Goal: Transaction & Acquisition: Purchase product/service

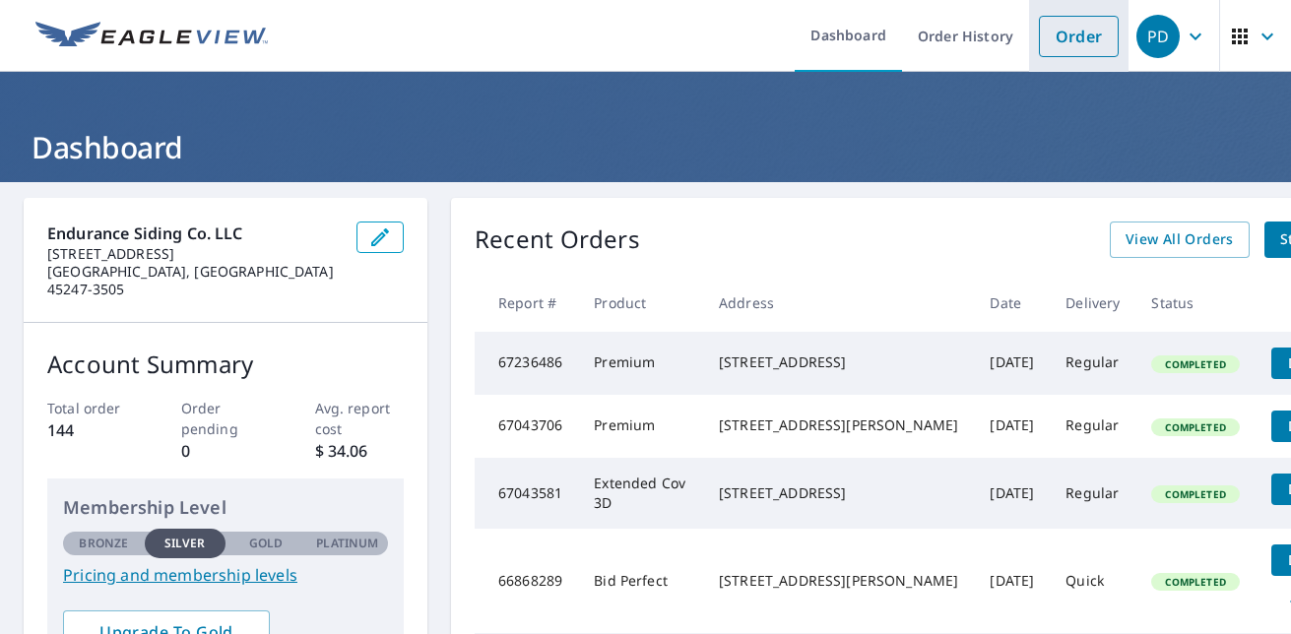
click at [1089, 20] on link "Order" at bounding box center [1079, 36] width 80 height 41
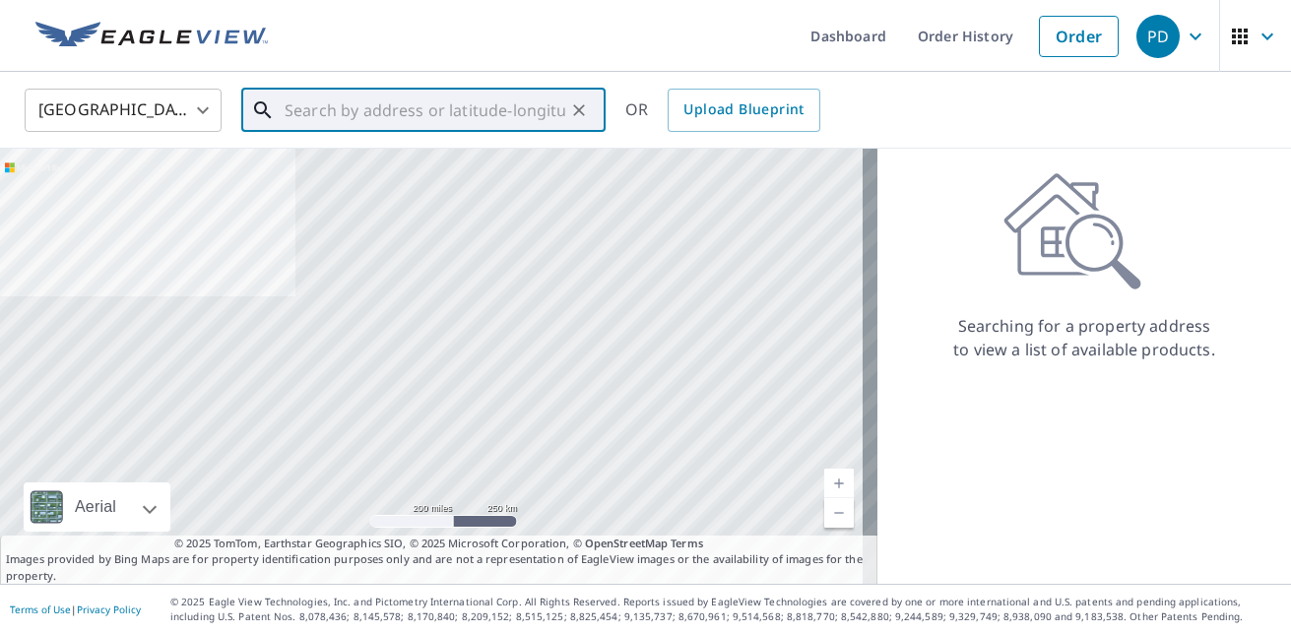
click at [359, 121] on input "text" at bounding box center [425, 110] width 281 height 55
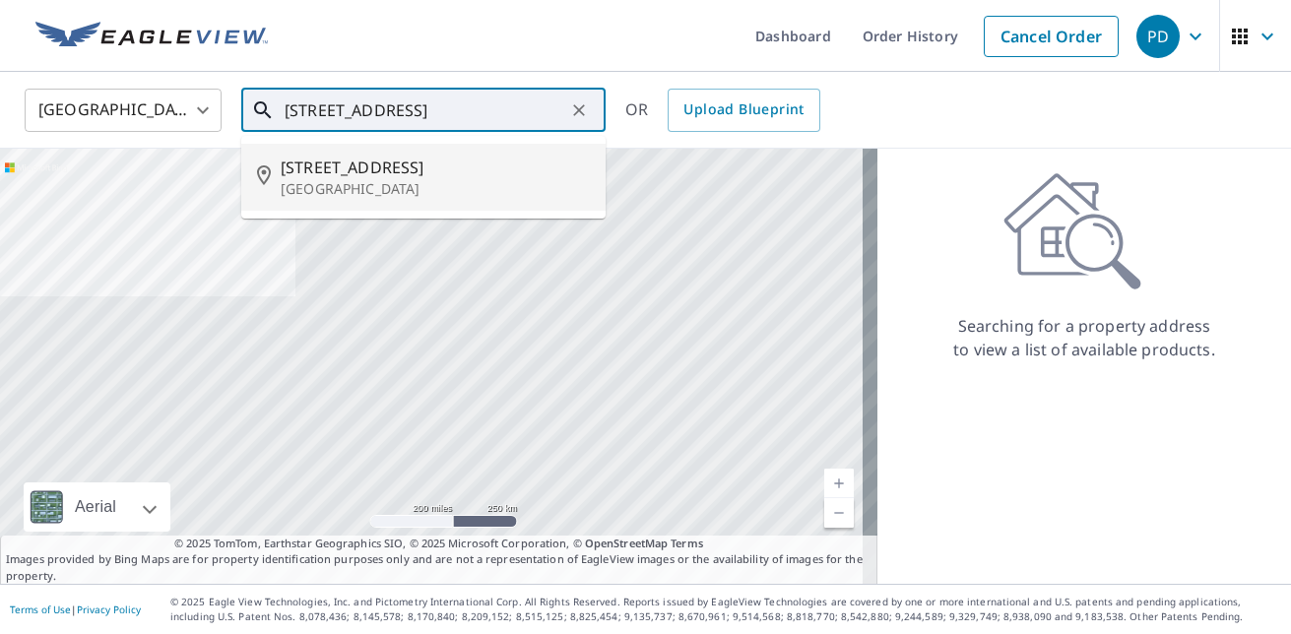
click at [361, 179] on p "[GEOGRAPHIC_DATA]" at bounding box center [435, 189] width 309 height 20
type input "[STREET_ADDRESS]"
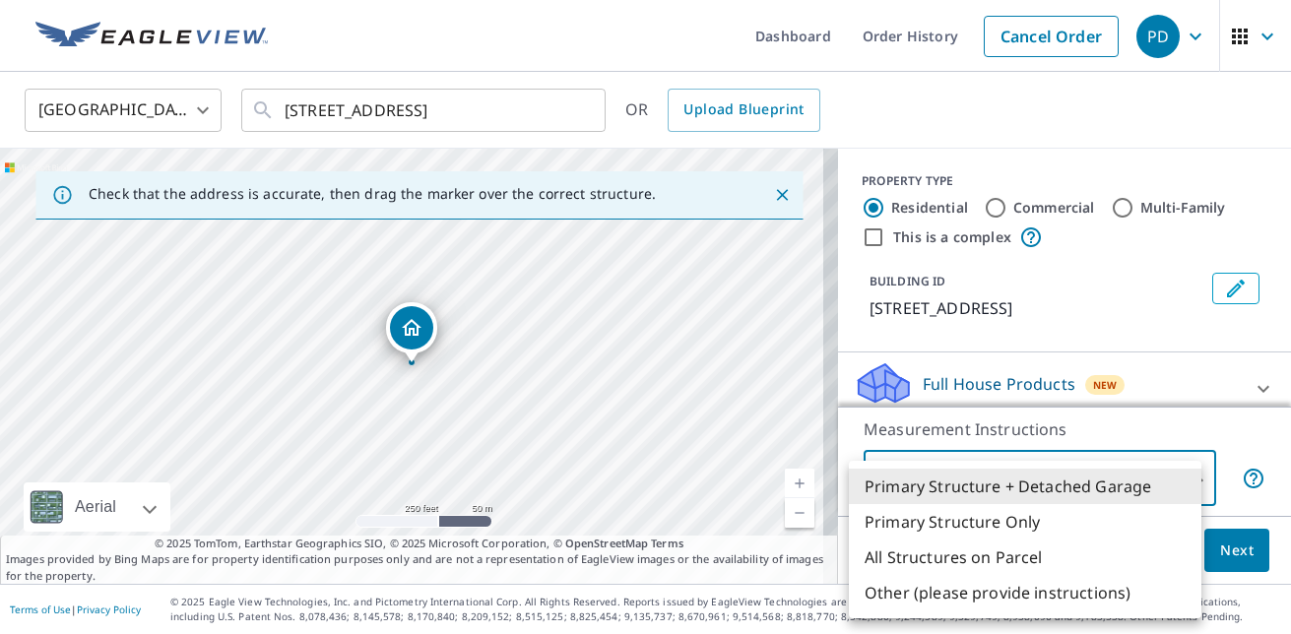
click at [1181, 471] on body "PD PD Dashboard Order History Cancel Order PD [GEOGRAPHIC_DATA] [GEOGRAPHIC_DAT…" at bounding box center [645, 317] width 1291 height 634
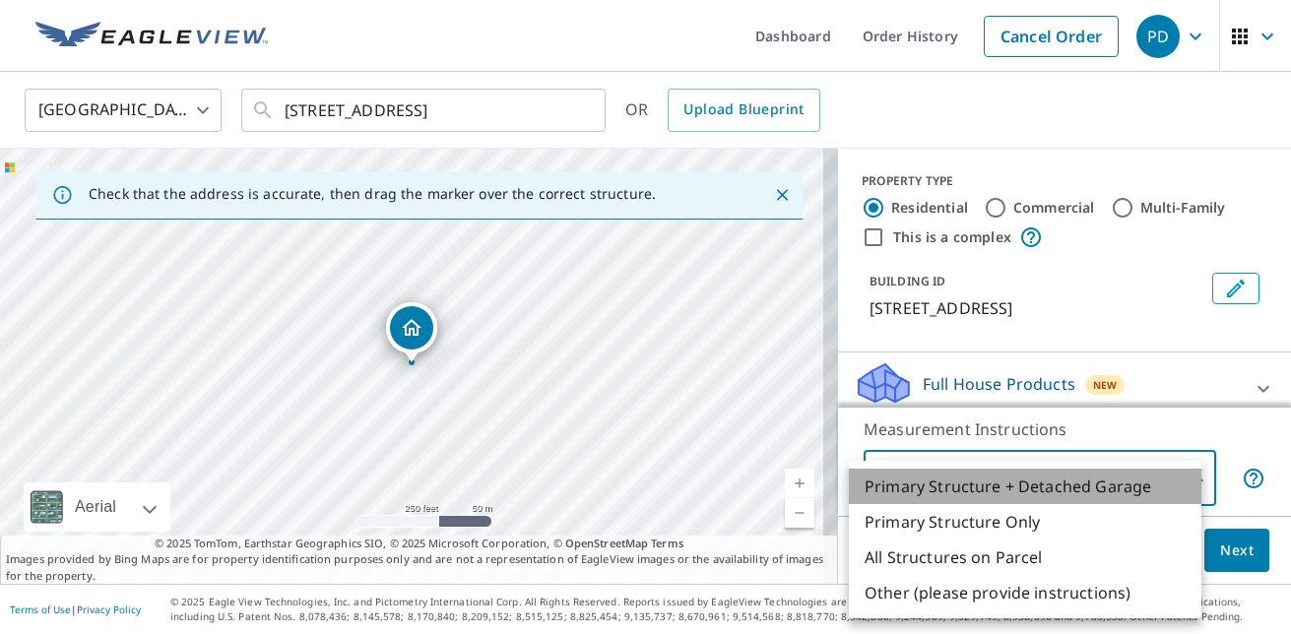
click at [1140, 493] on li "Primary Structure + Detached Garage" at bounding box center [1025, 486] width 353 height 35
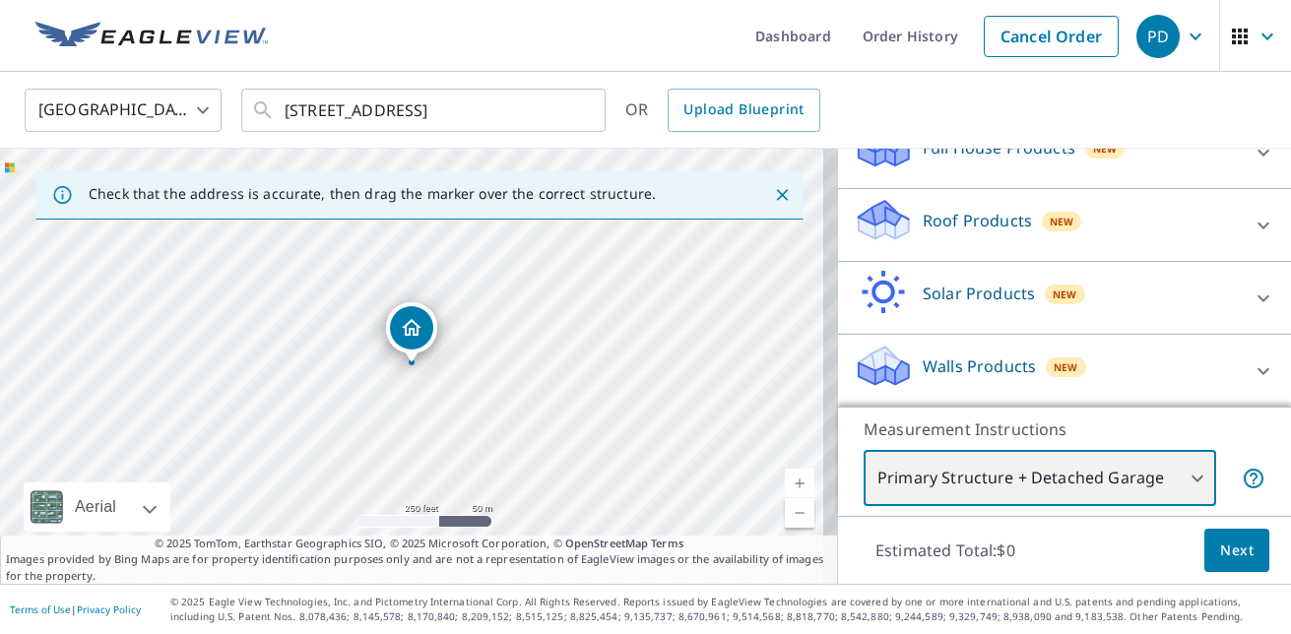
scroll to position [237, 0]
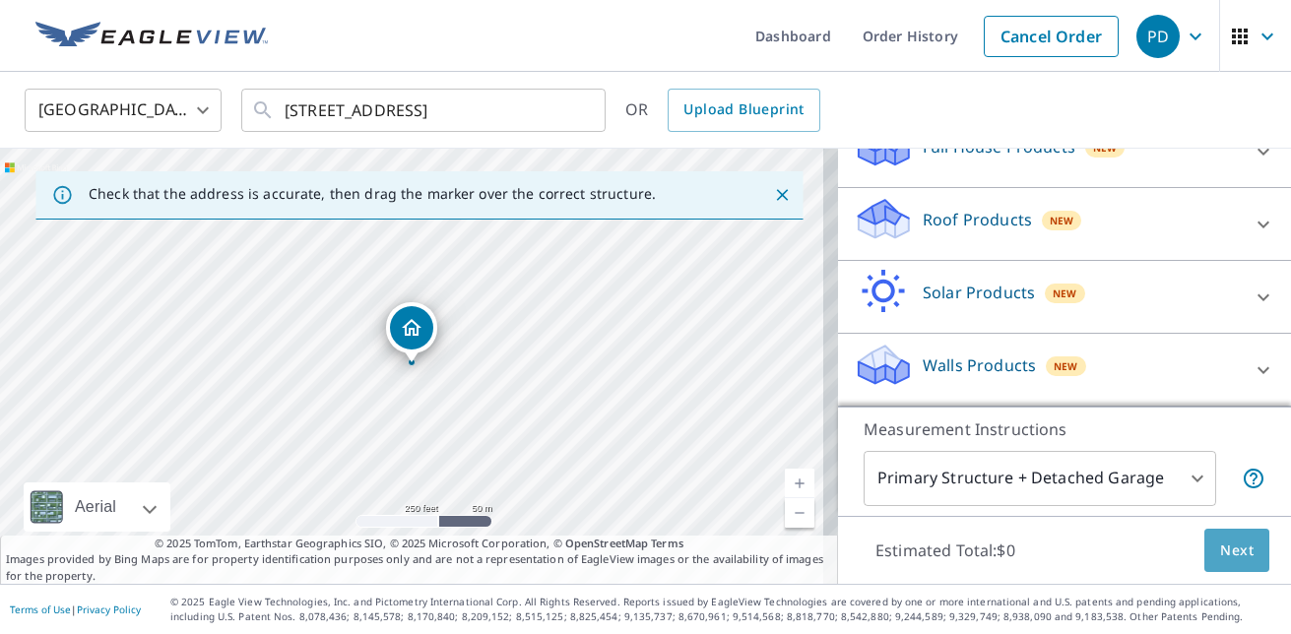
click at [1224, 551] on span "Next" at bounding box center [1236, 551] width 33 height 25
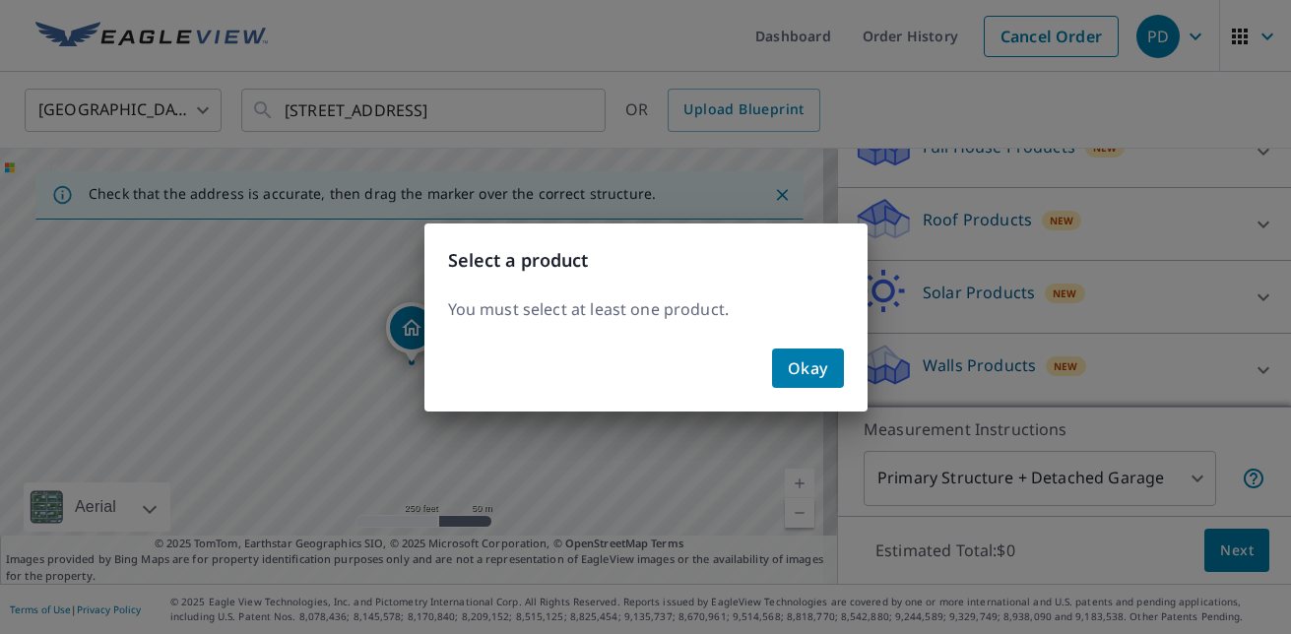
click at [818, 378] on span "Okay" at bounding box center [808, 369] width 40 height 28
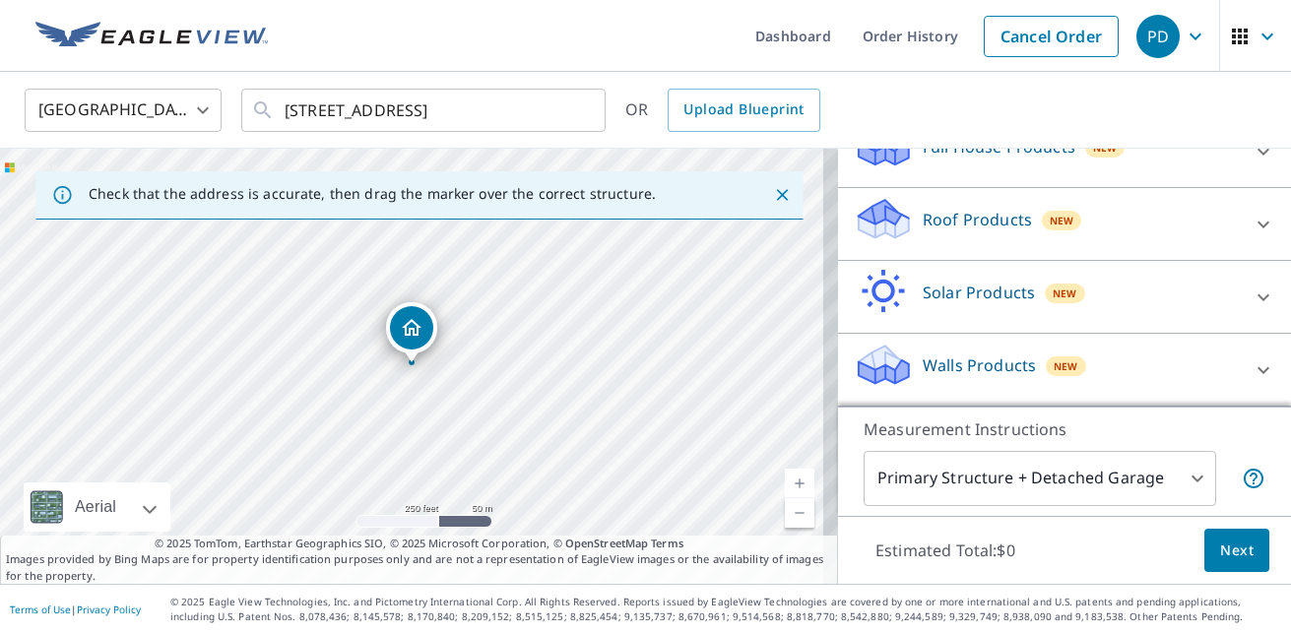
click at [1079, 204] on div "Roof Products New" at bounding box center [1047, 224] width 386 height 56
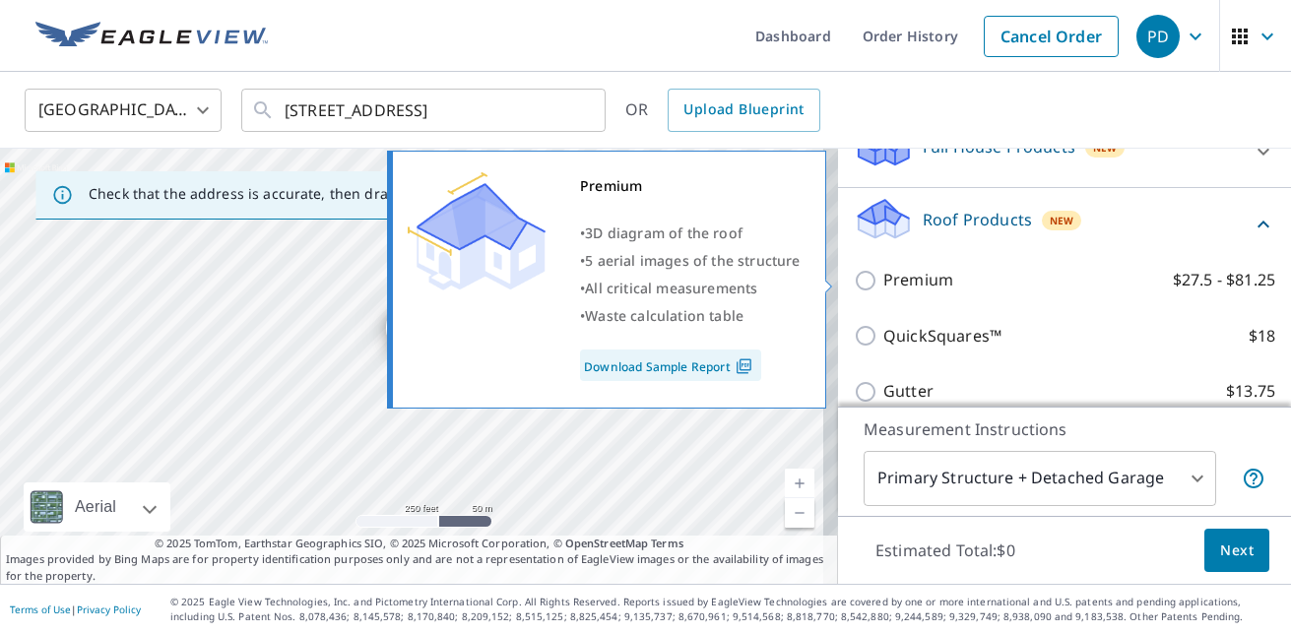
click at [862, 277] on input "Premium $27.5 - $81.25" at bounding box center [869, 281] width 30 height 24
checkbox input "true"
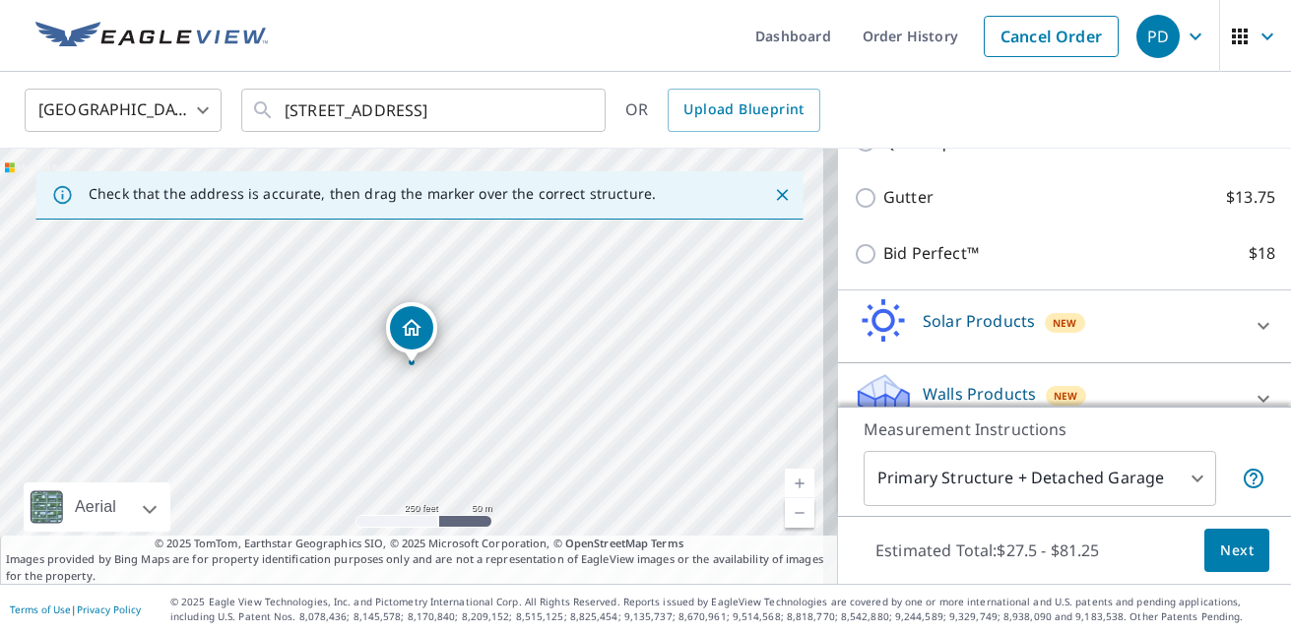
scroll to position [513, 0]
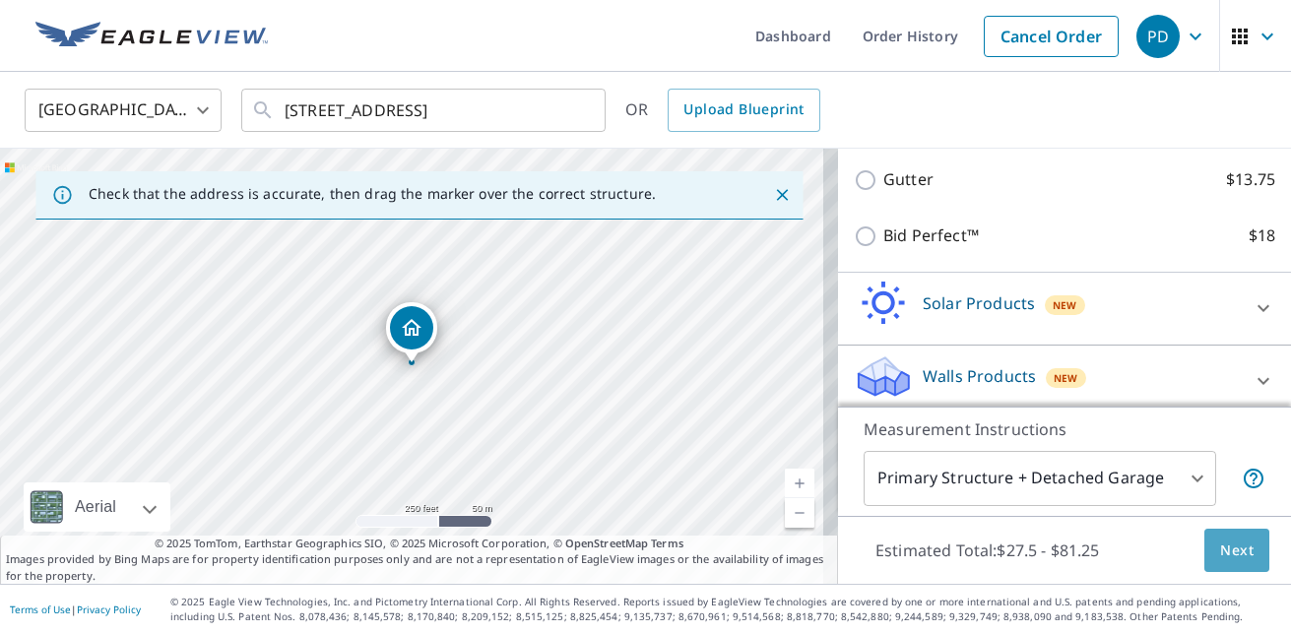
click at [1220, 541] on span "Next" at bounding box center [1236, 551] width 33 height 25
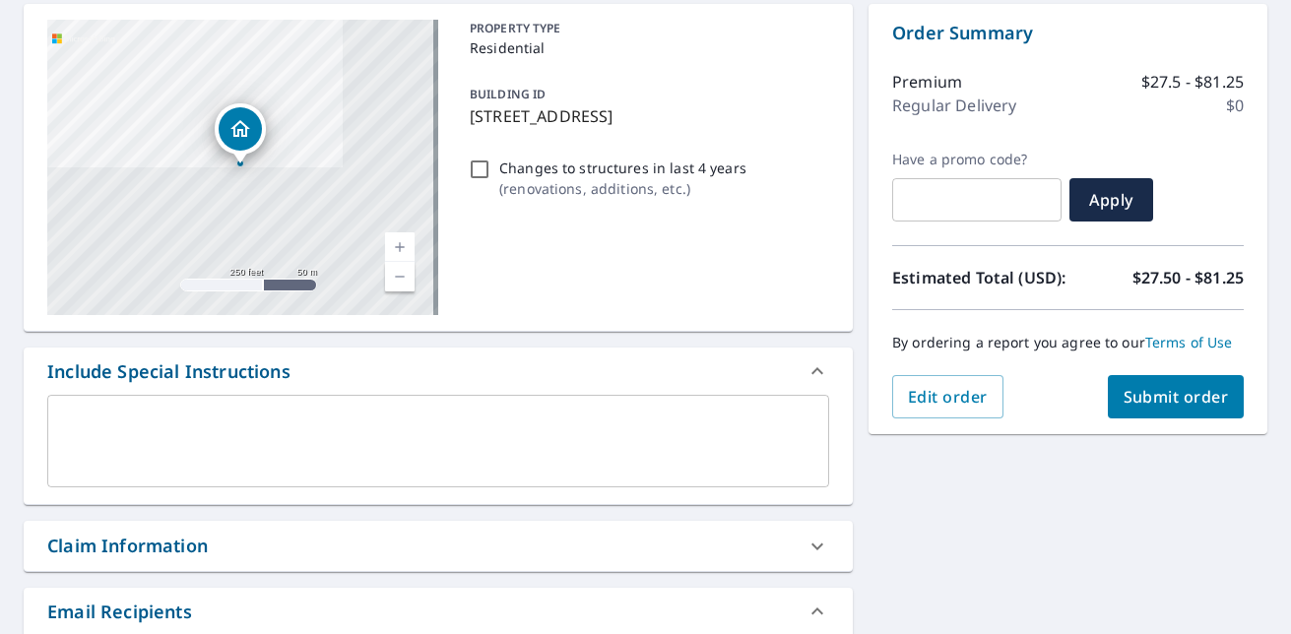
scroll to position [197, 0]
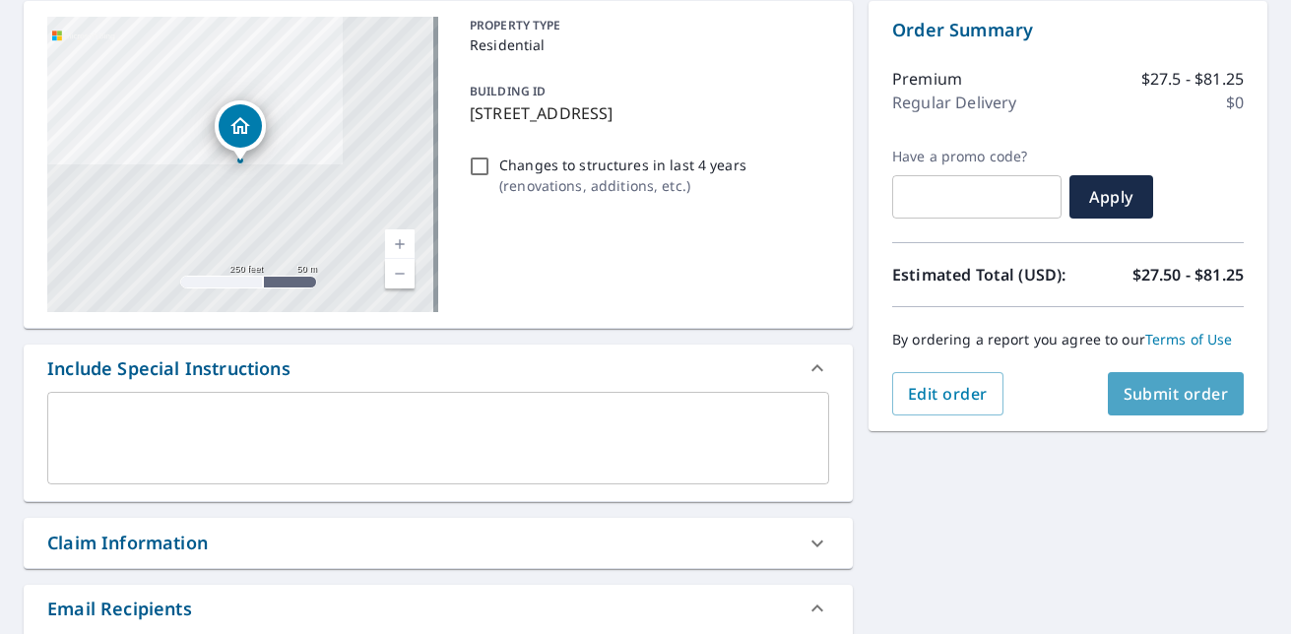
click at [1149, 407] on button "Submit order" at bounding box center [1176, 393] width 137 height 43
